Goal: Task Accomplishment & Management: Manage account settings

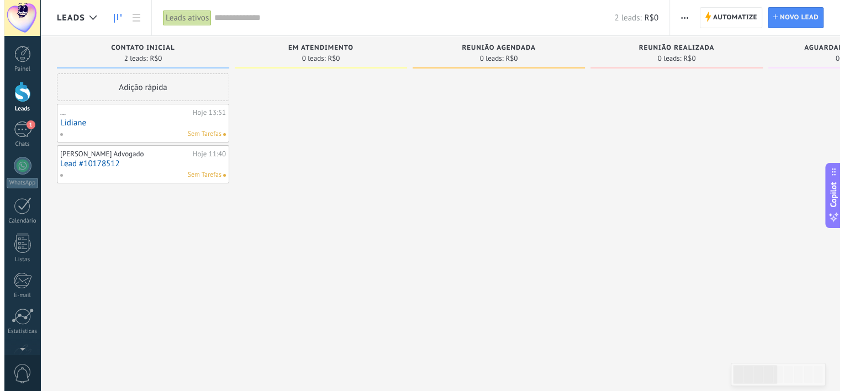
scroll to position [16, 0]
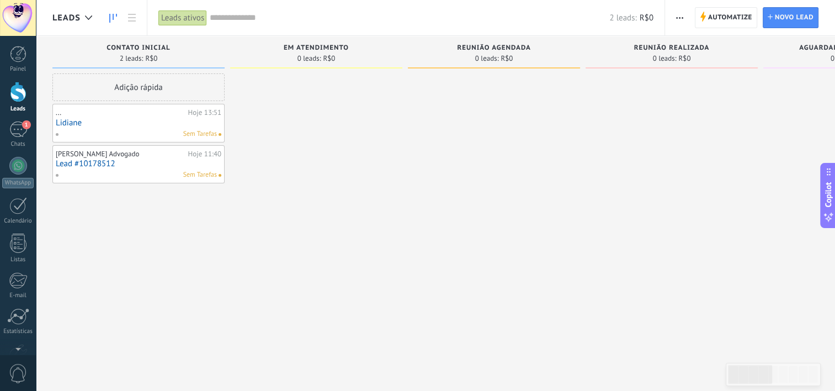
click at [188, 124] on link "Lidiane" at bounding box center [139, 122] width 166 height 9
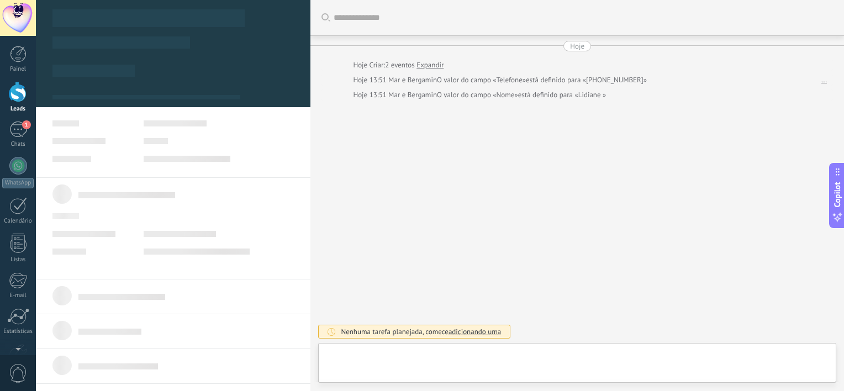
type textarea "*******"
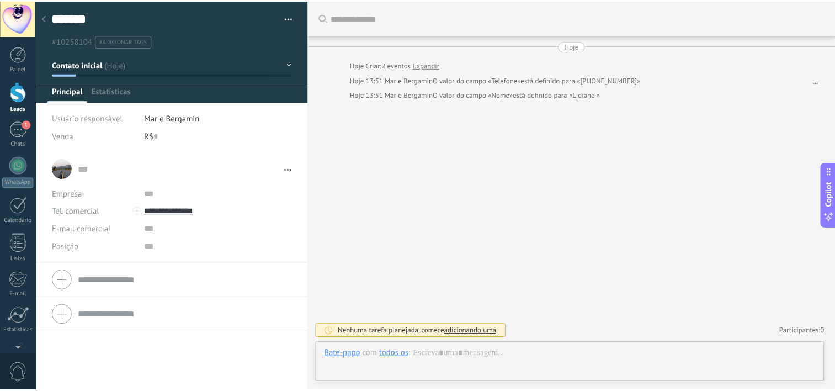
scroll to position [16, 0]
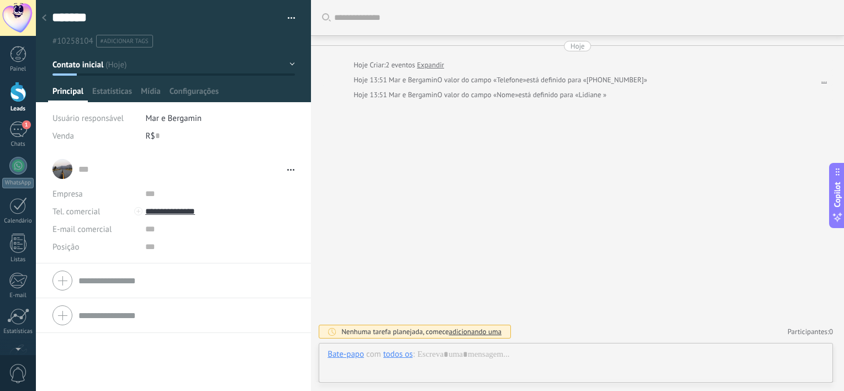
click at [22, 97] on div at bounding box center [18, 92] width 17 height 20
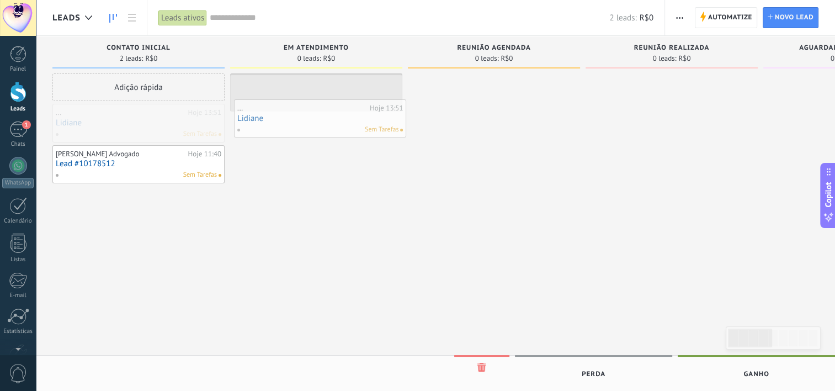
drag, startPoint x: 145, startPoint y: 126, endPoint x: 327, endPoint y: 122, distance: 181.7
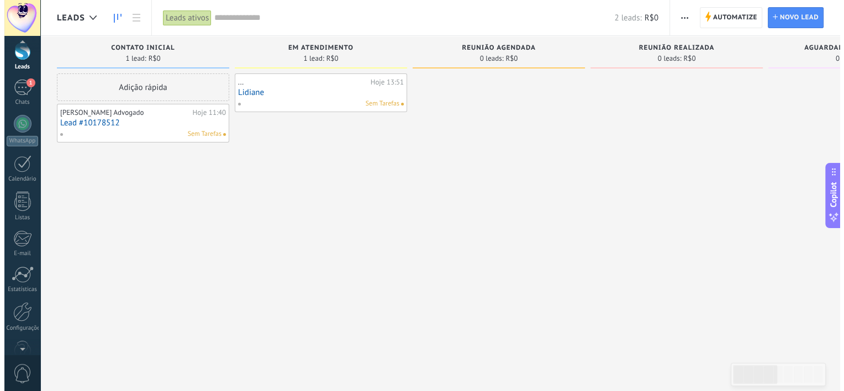
scroll to position [68, 0]
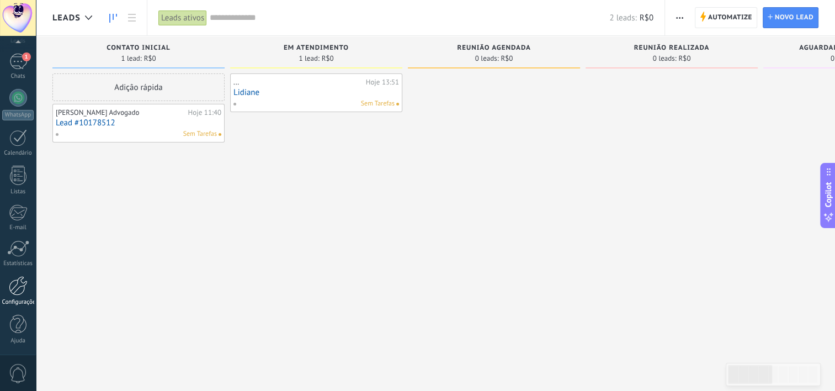
click at [18, 300] on div "Configurações" at bounding box center [18, 302] width 32 height 7
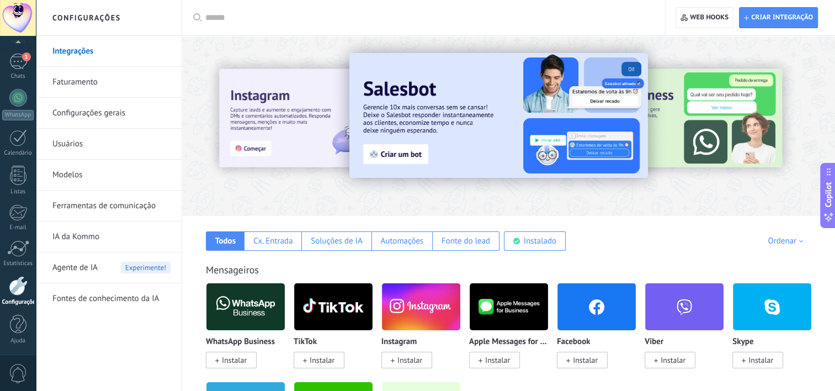
click at [76, 144] on link "Usuários" at bounding box center [111, 144] width 118 height 31
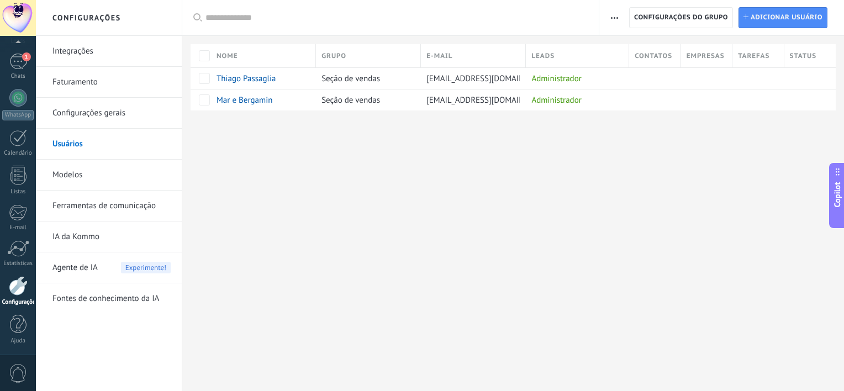
click at [92, 86] on link "Faturamento" at bounding box center [111, 82] width 118 height 31
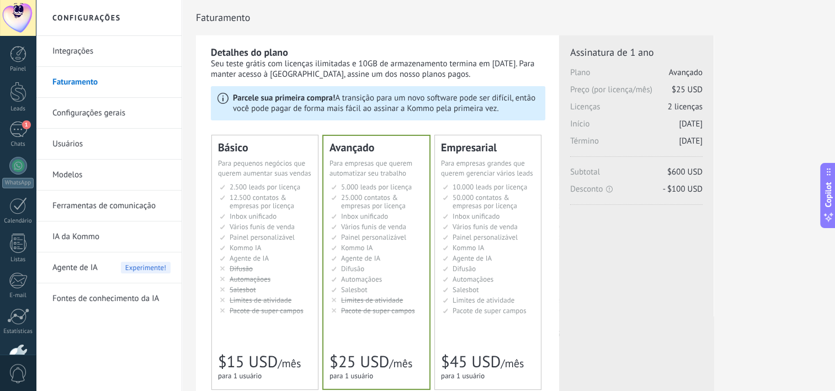
click at [86, 51] on link "Integrações" at bounding box center [111, 51] width 118 height 31
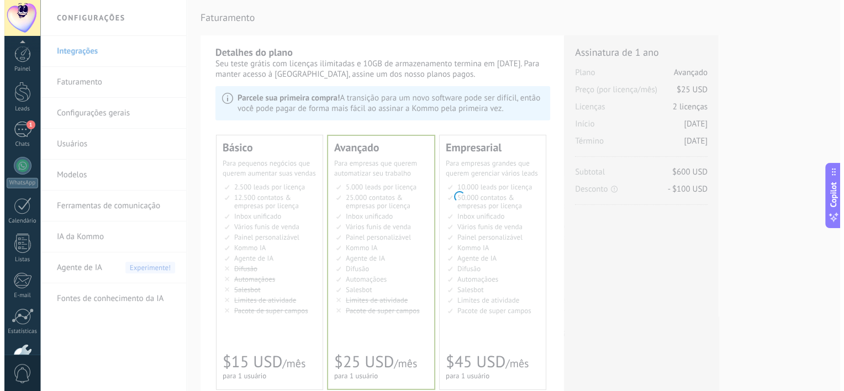
scroll to position [68, 0]
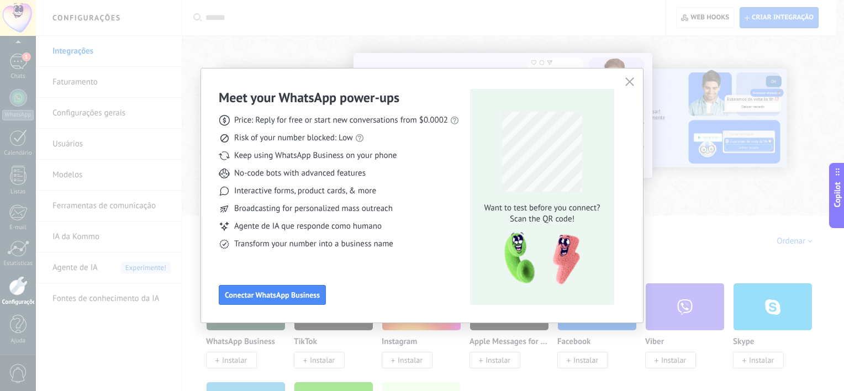
click at [239, 41] on div "Meet your WhatsApp power‑ups Price: Reply for free or start new conversations f…" at bounding box center [422, 195] width 844 height 391
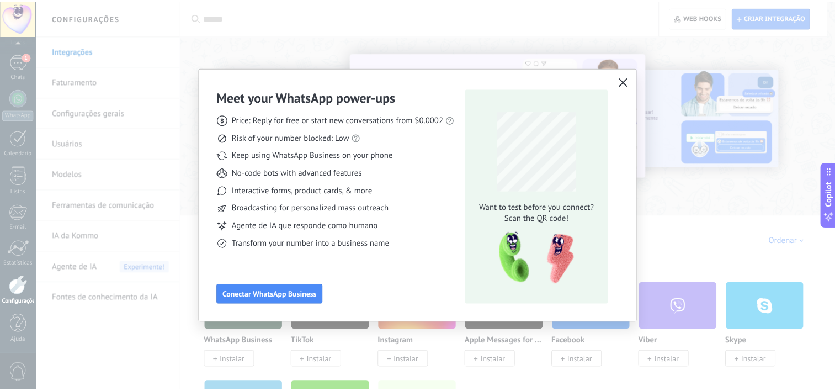
scroll to position [0, 0]
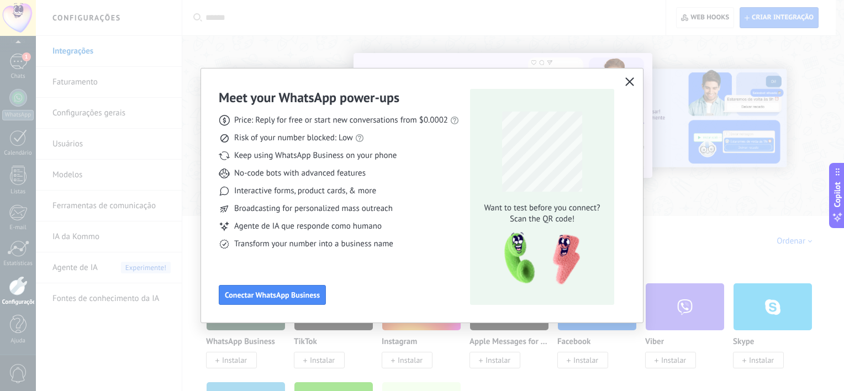
click at [630, 81] on use "button" at bounding box center [630, 81] width 8 height 8
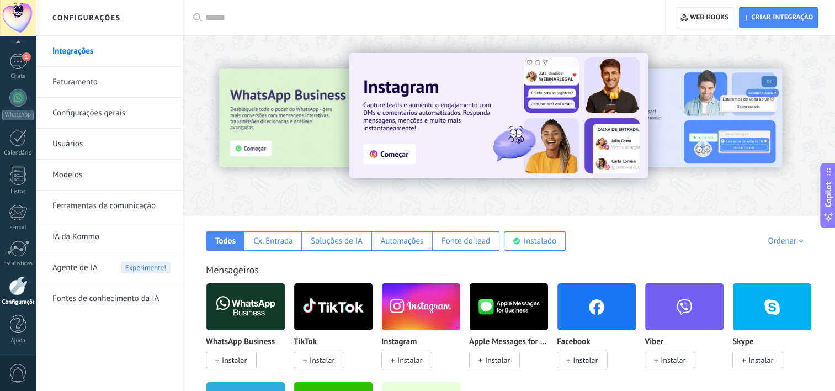
click at [70, 88] on link "Faturamento" at bounding box center [111, 82] width 118 height 31
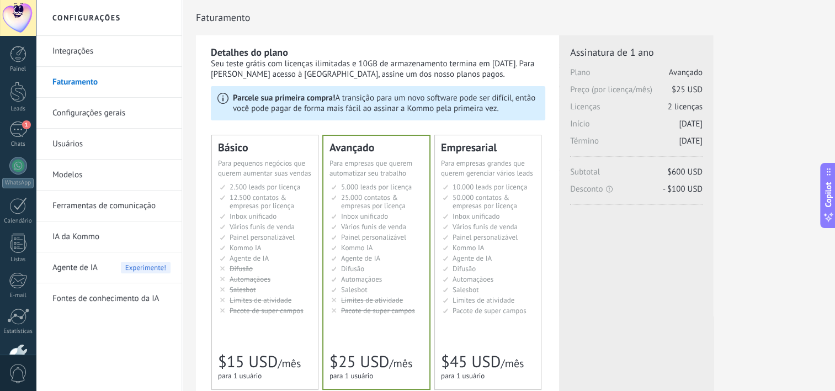
click at [96, 117] on link "Configurações gerais" at bounding box center [111, 113] width 118 height 31
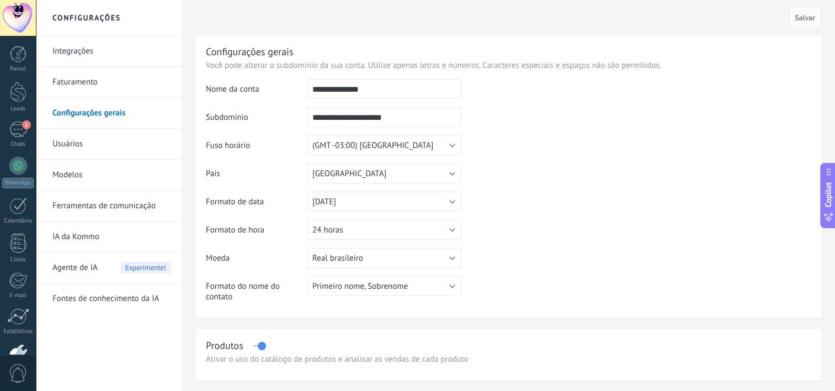
click at [69, 174] on link "Modelos" at bounding box center [111, 175] width 118 height 31
